Goal: Task Accomplishment & Management: Manage account settings

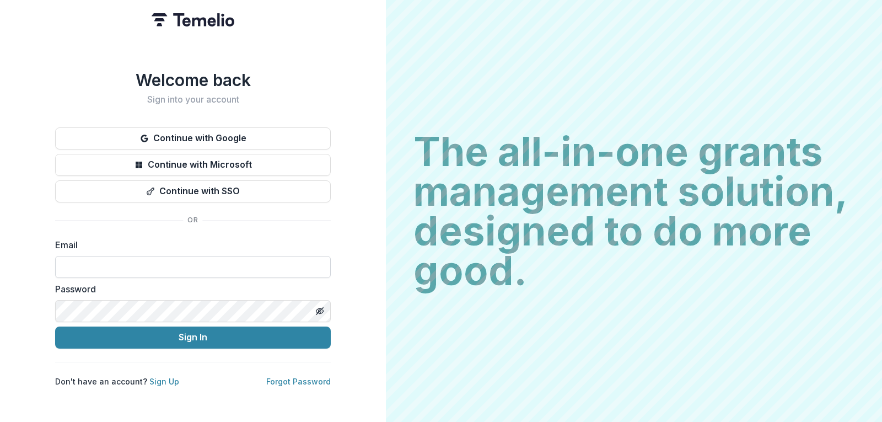
click at [118, 262] on input at bounding box center [193, 267] width 276 height 22
drag, startPoint x: 118, startPoint y: 262, endPoint x: 93, endPoint y: 265, distance: 25.5
click at [93, 265] on input at bounding box center [193, 267] width 276 height 22
click at [429, 344] on div "The all-in-one grants management solution, designed to do more good. The all-in…" at bounding box center [634, 211] width 496 height 422
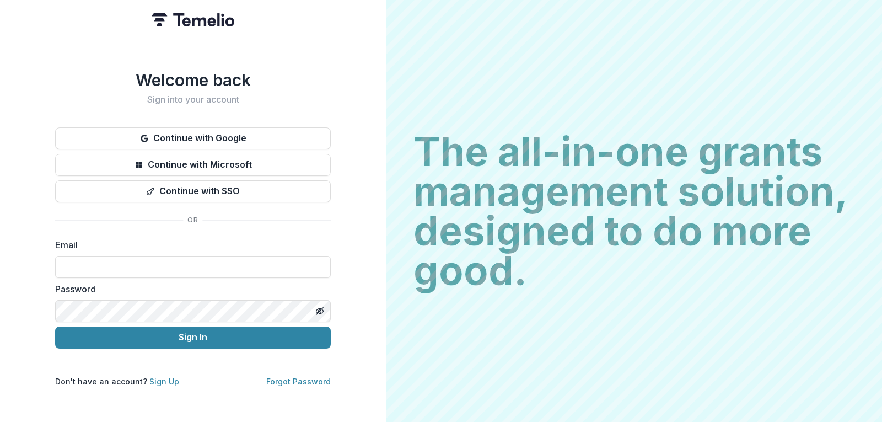
type input "**********"
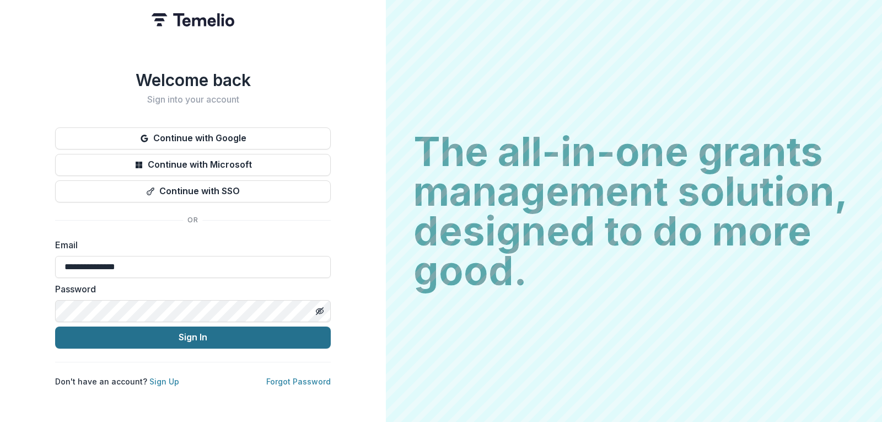
click at [176, 332] on button "Sign In" at bounding box center [193, 337] width 276 height 22
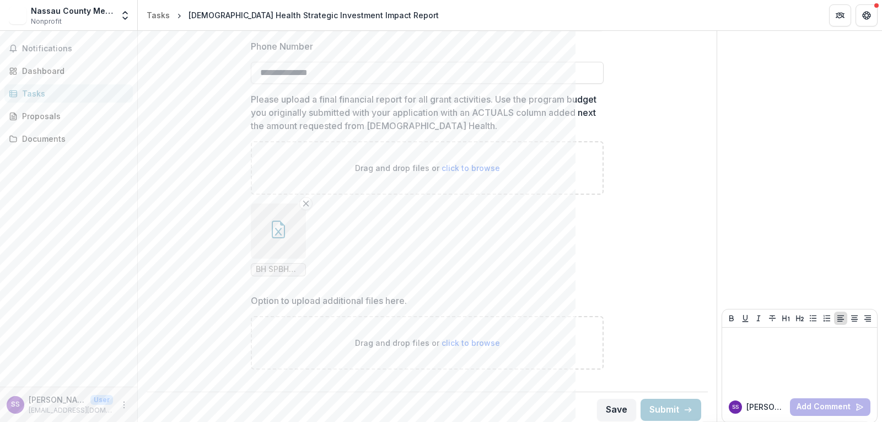
scroll to position [2398, 0]
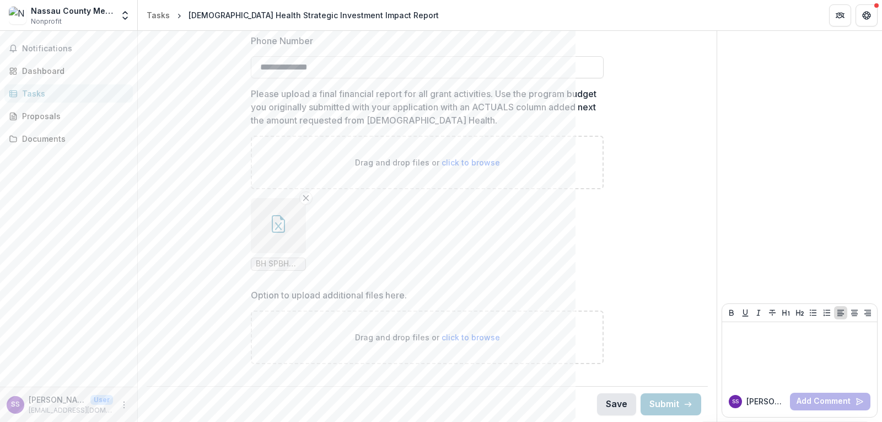
click at [608, 402] on button "Save" at bounding box center [616, 404] width 39 height 22
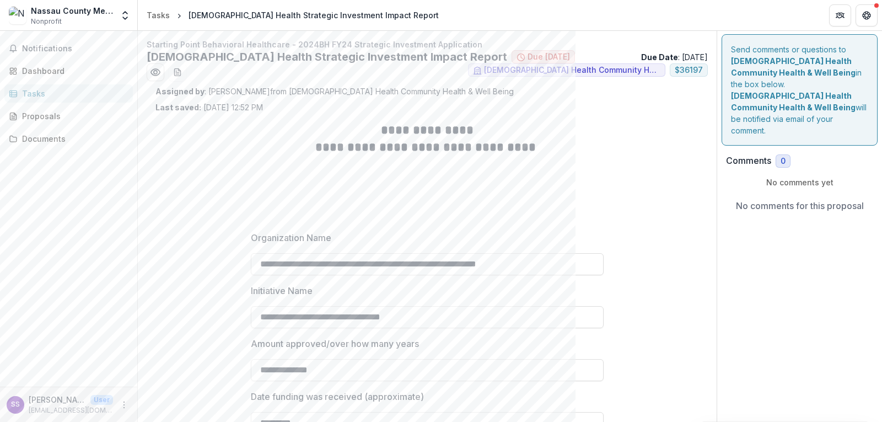
scroll to position [0, 0]
click at [459, 208] on p at bounding box center [427, 203] width 353 height 13
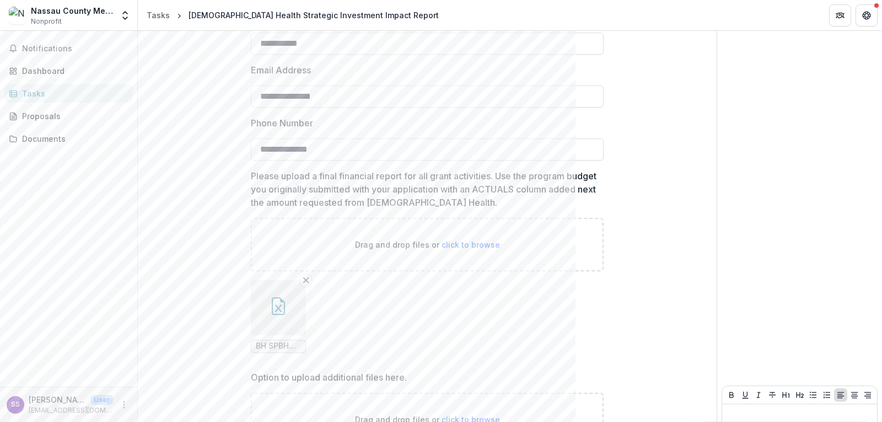
scroll to position [2398, 0]
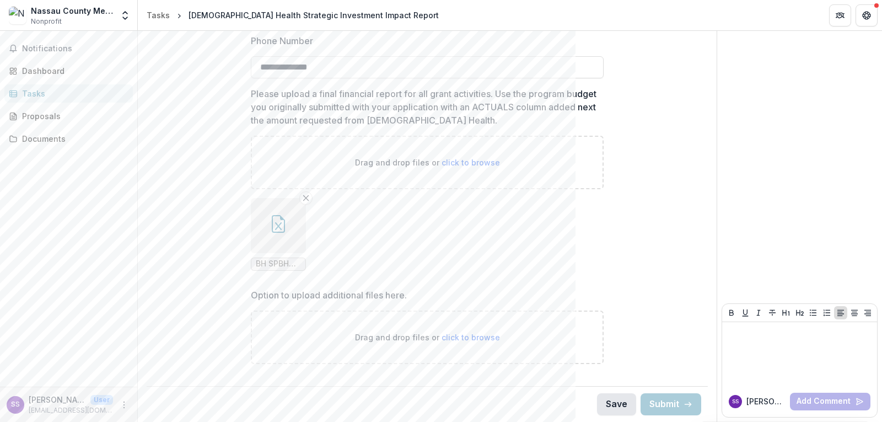
click at [610, 403] on button "Save" at bounding box center [616, 404] width 39 height 22
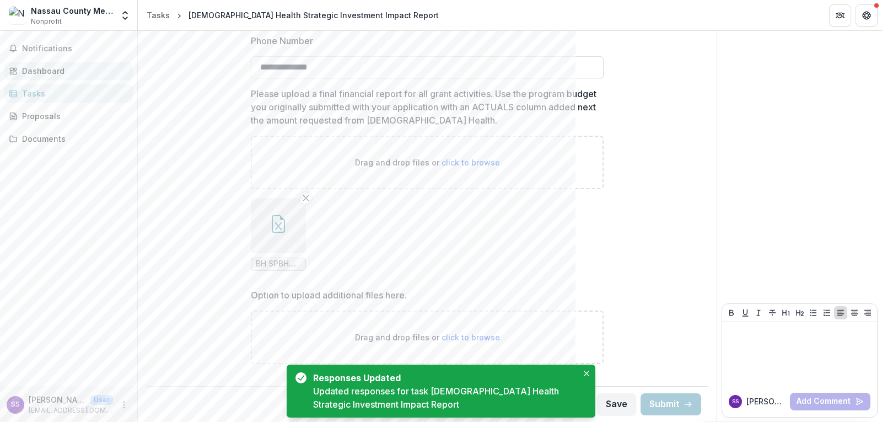
click at [47, 70] on div "Dashboard" at bounding box center [73, 71] width 102 height 12
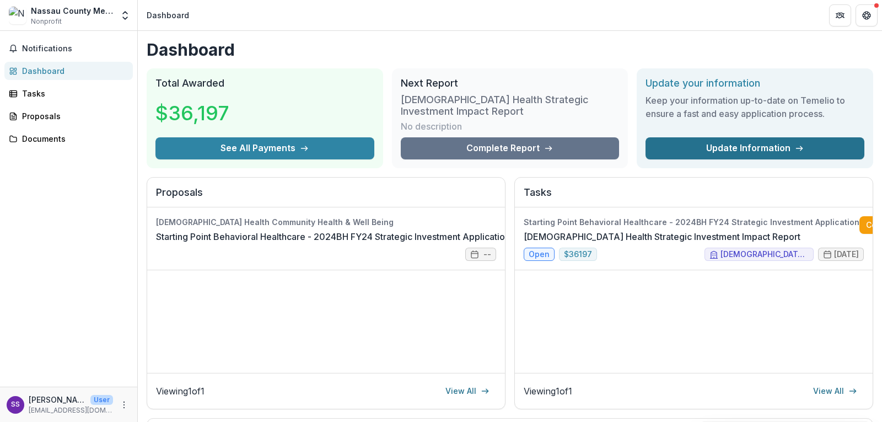
click at [729, 147] on link "Update Information" at bounding box center [755, 148] width 219 height 22
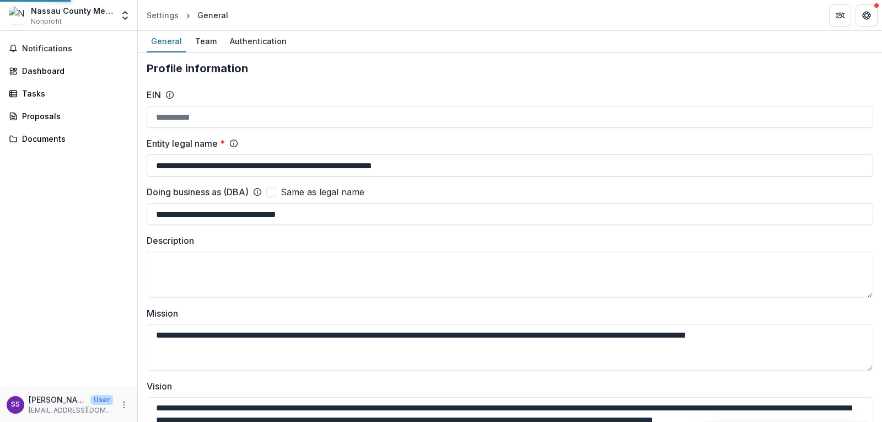
type input "**********"
click at [262, 39] on div "Authentication" at bounding box center [258, 41] width 66 height 16
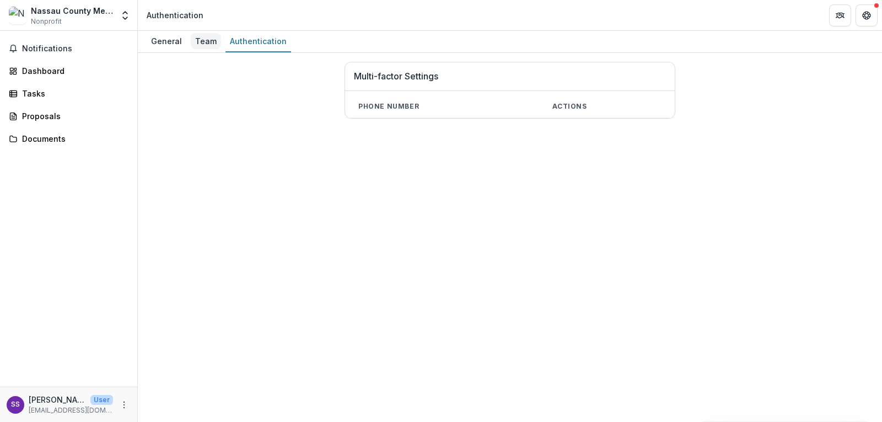
click at [200, 40] on div "Team" at bounding box center [206, 41] width 30 height 16
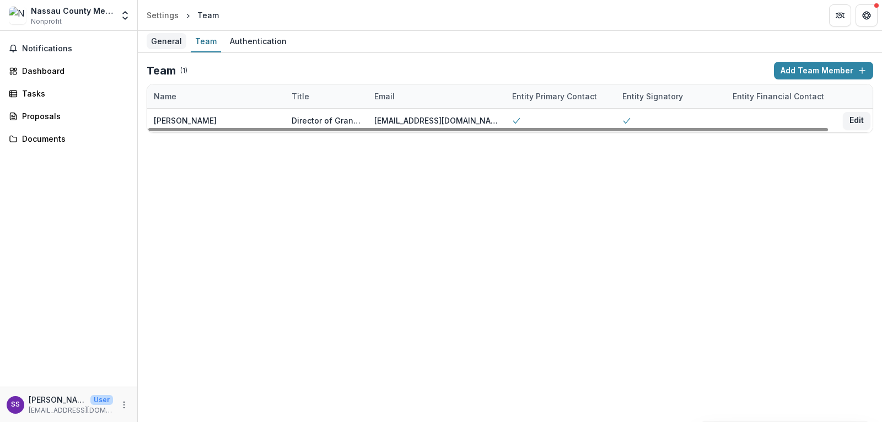
click at [159, 42] on div "General" at bounding box center [167, 41] width 40 height 16
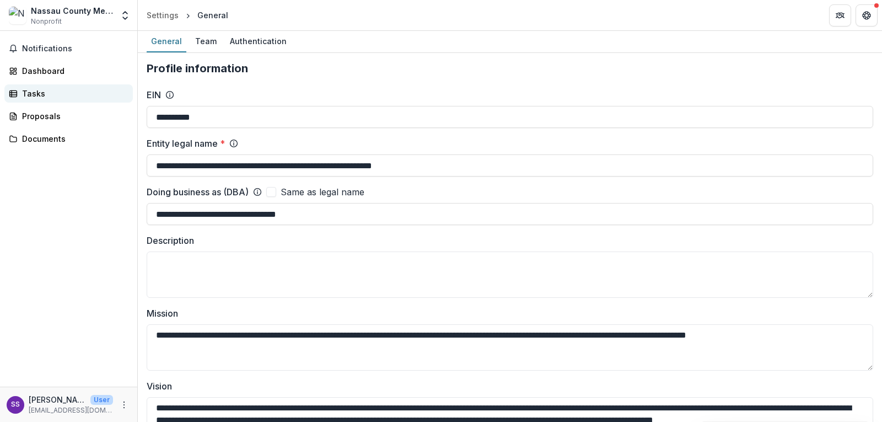
click at [34, 90] on div "Tasks" at bounding box center [73, 94] width 102 height 12
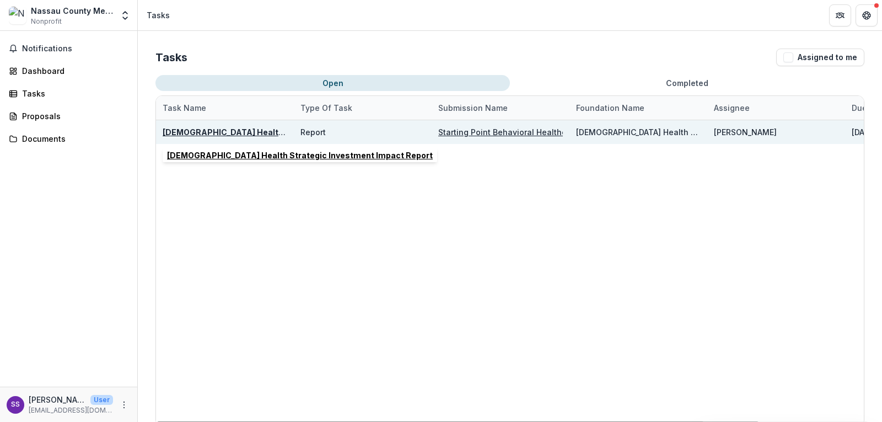
click at [255, 130] on u "[DEMOGRAPHIC_DATA] Health Strategic Investment Impact Report" at bounding box center [296, 131] width 266 height 9
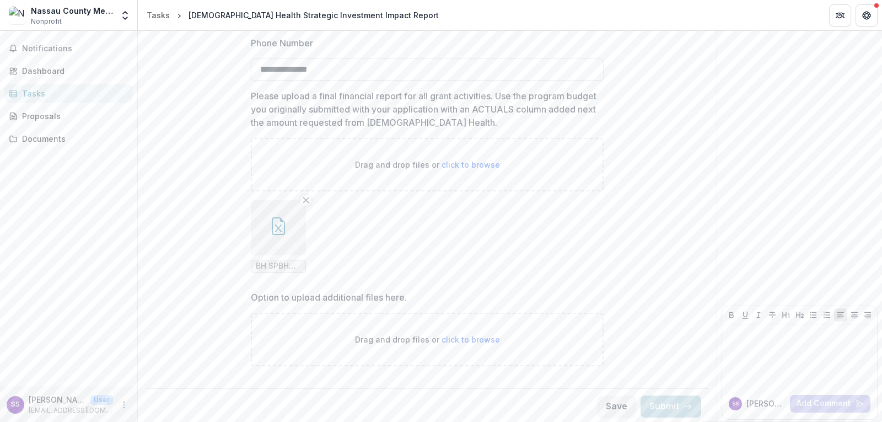
scroll to position [2398, 0]
drag, startPoint x: 658, startPoint y: 406, endPoint x: 353, endPoint y: 386, distance: 306.1
click at [353, 386] on div "Save Submit" at bounding box center [427, 404] width 561 height 36
